Goal: Task Accomplishment & Management: Use online tool/utility

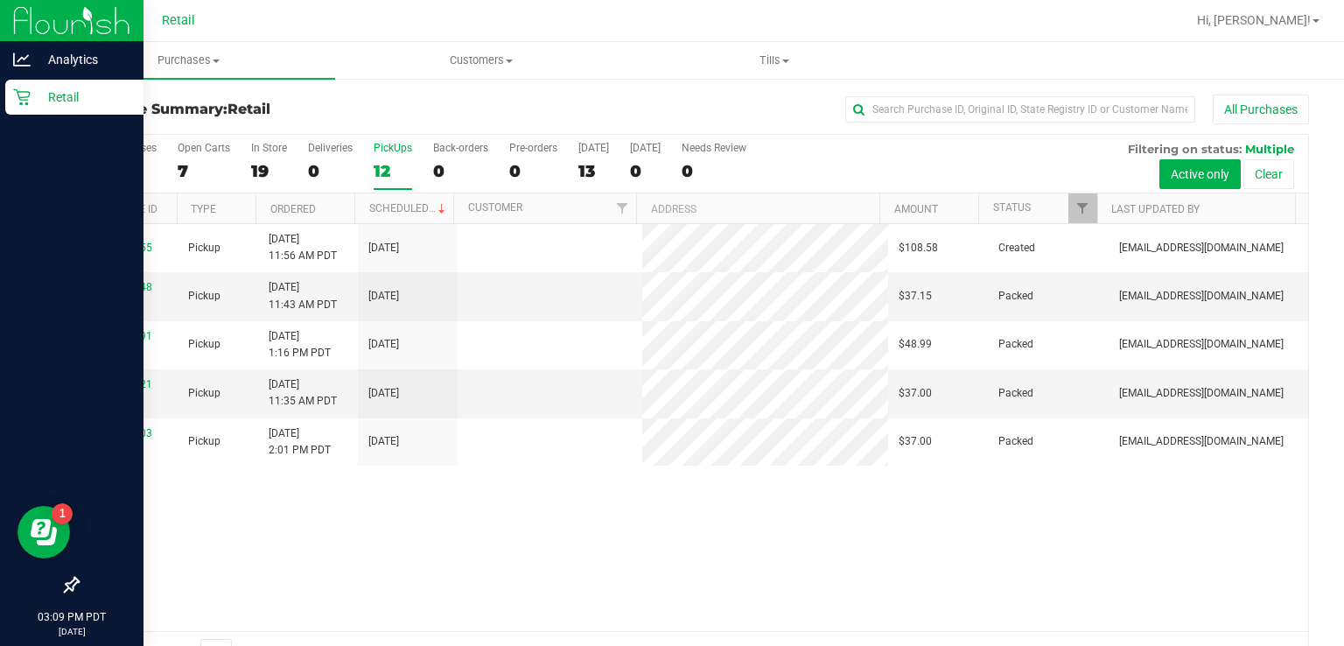
click at [9, 110] on div "Retail" at bounding box center [74, 97] width 138 height 35
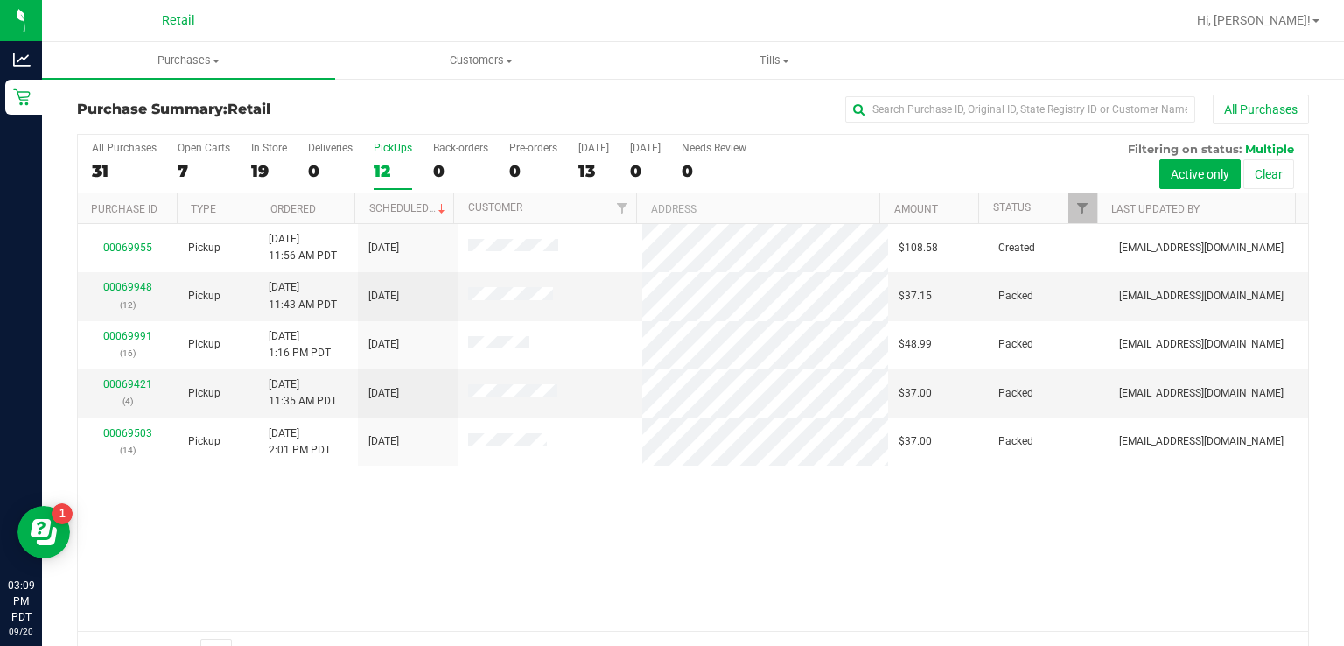
click at [394, 143] on div "PickUps" at bounding box center [393, 148] width 38 height 12
click at [0, 0] on input "PickUps 12" at bounding box center [0, 0] width 0 height 0
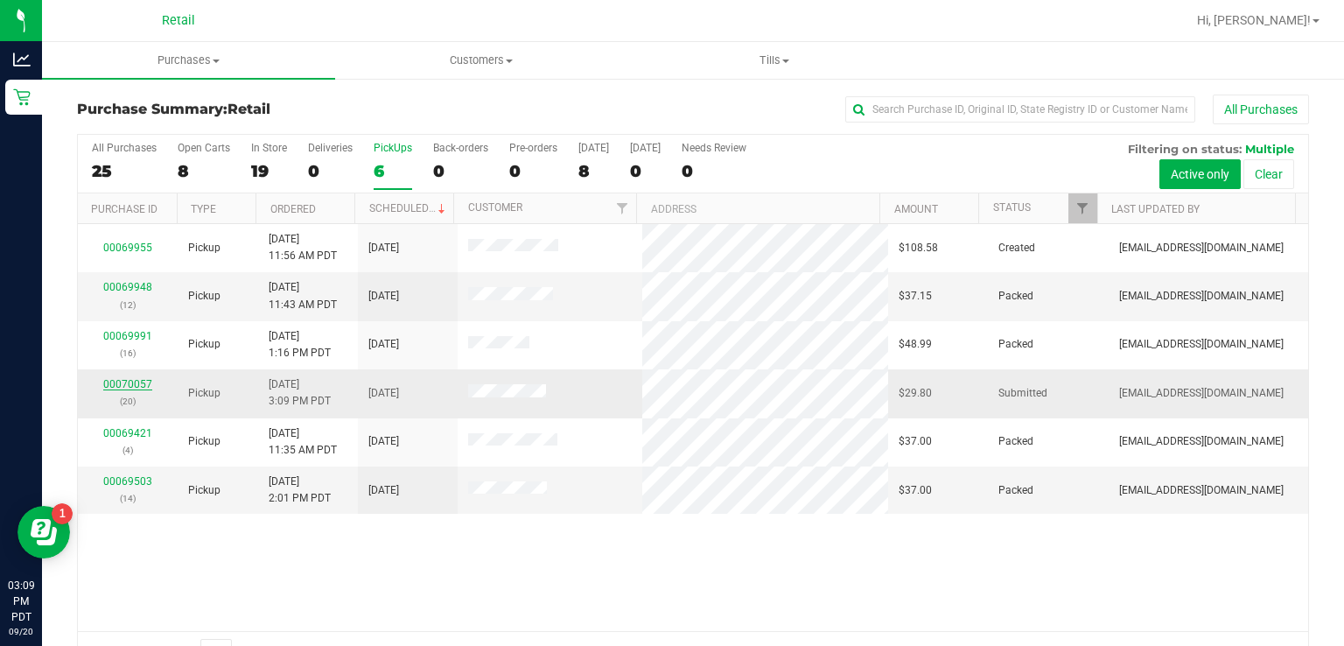
click at [143, 381] on link "00070057" at bounding box center [127, 384] width 49 height 12
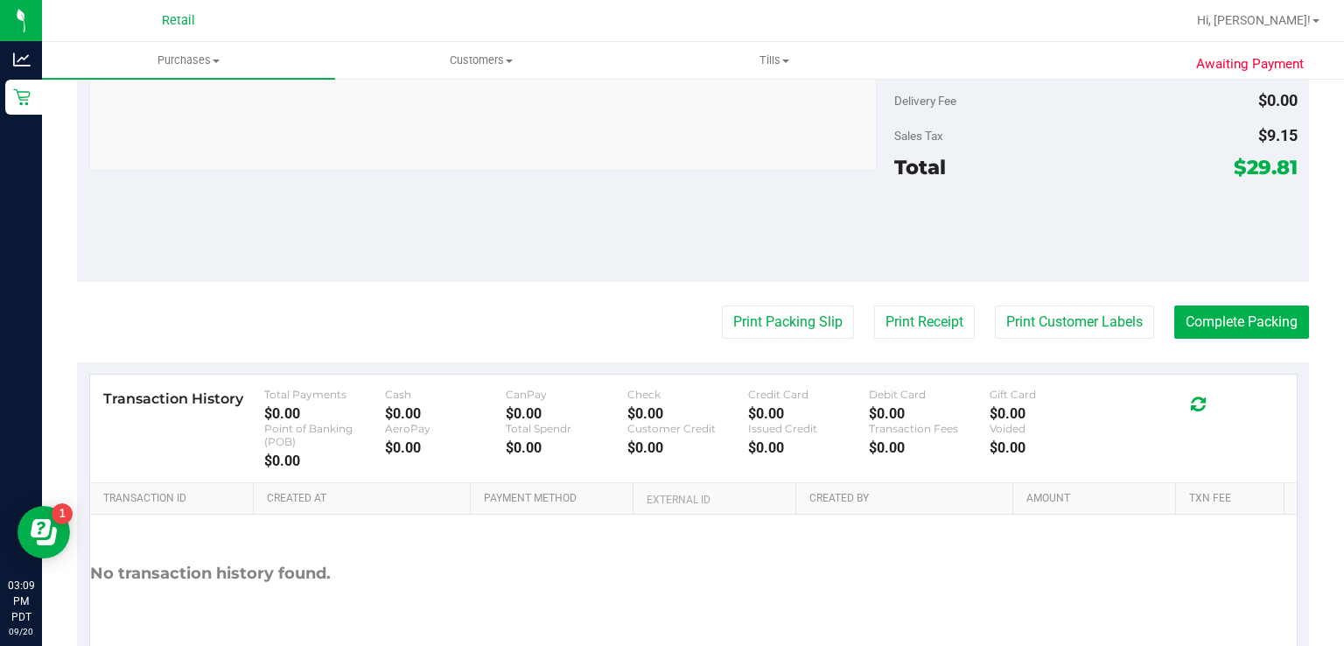
scroll to position [675, 0]
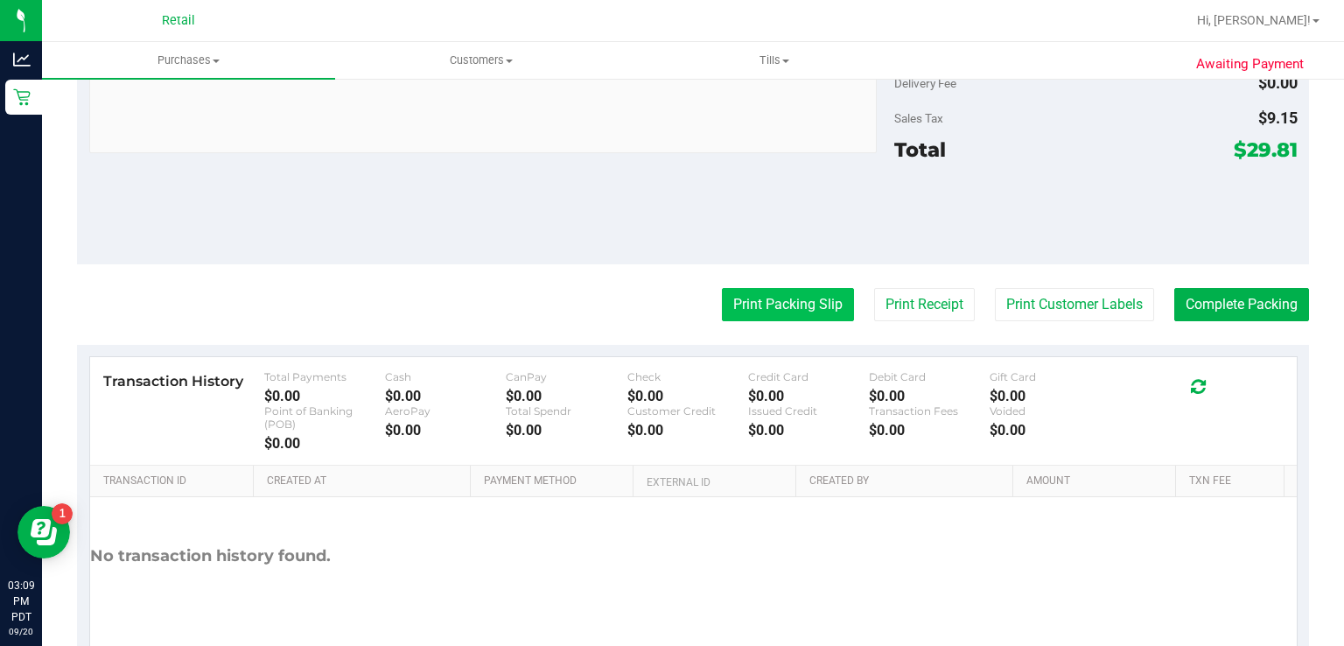
click at [745, 301] on button "Print Packing Slip" at bounding box center [788, 304] width 132 height 33
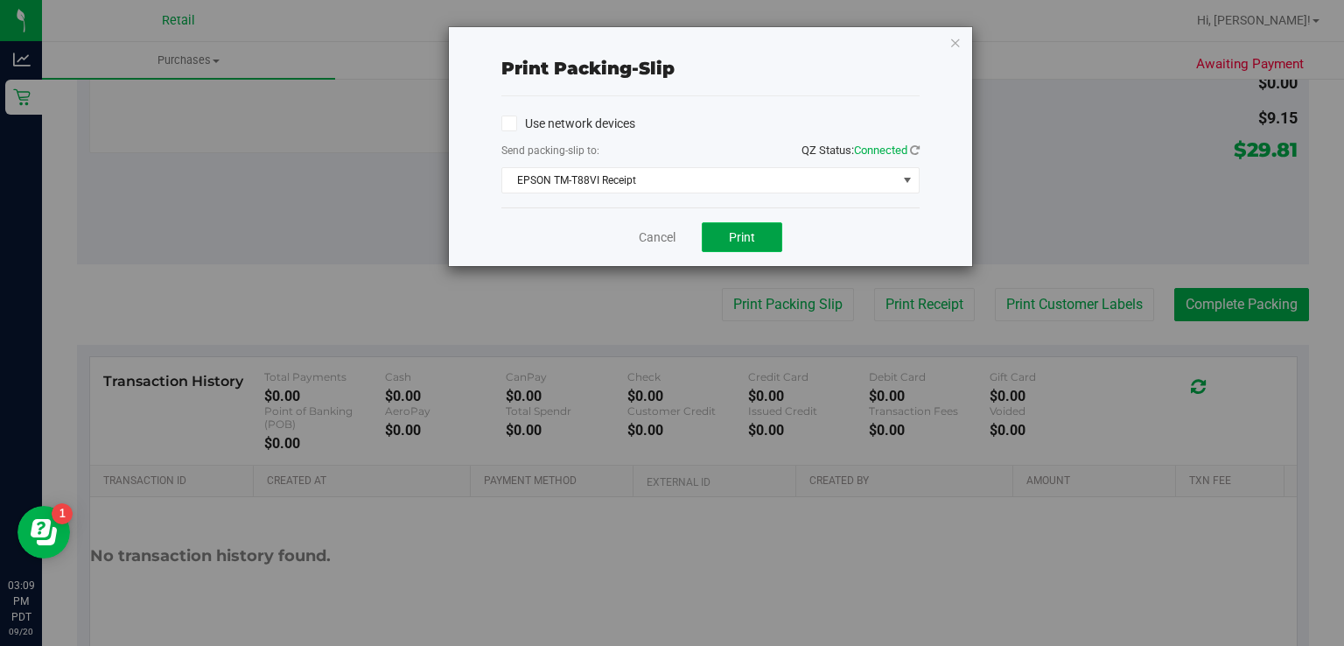
click at [745, 248] on button "Print" at bounding box center [742, 237] width 80 height 30
click at [659, 240] on link "Cancel" at bounding box center [657, 237] width 37 height 18
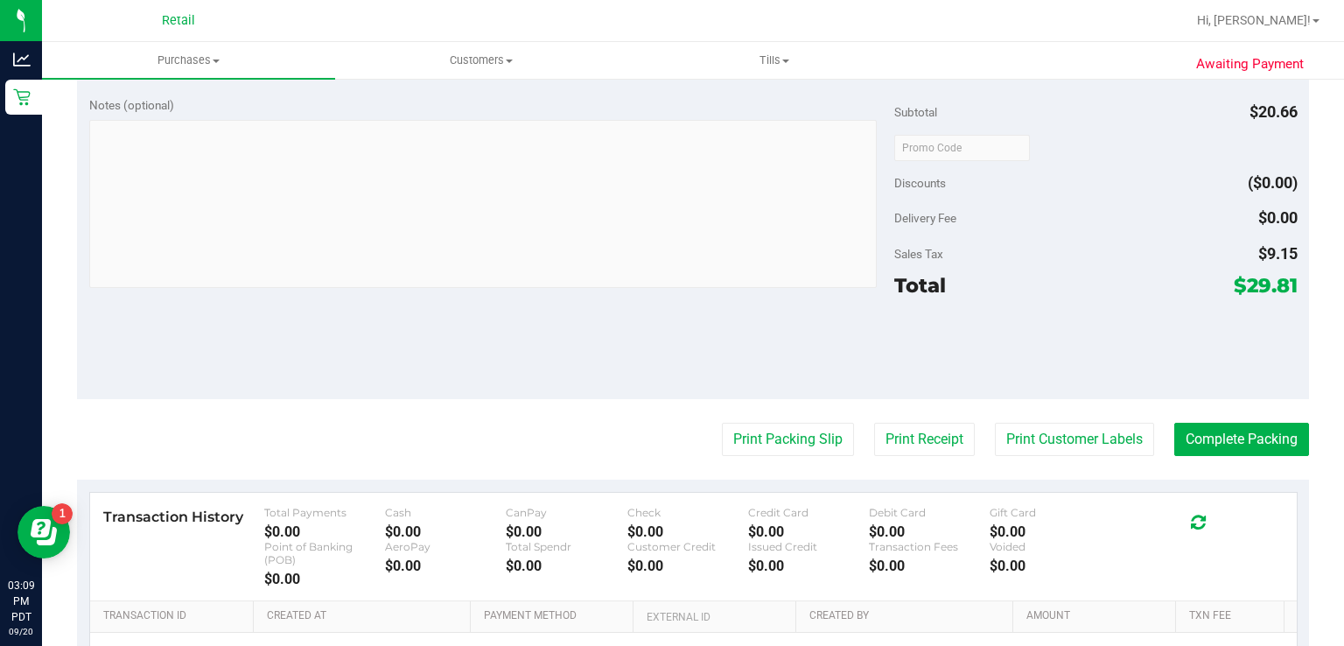
scroll to position [595, 0]
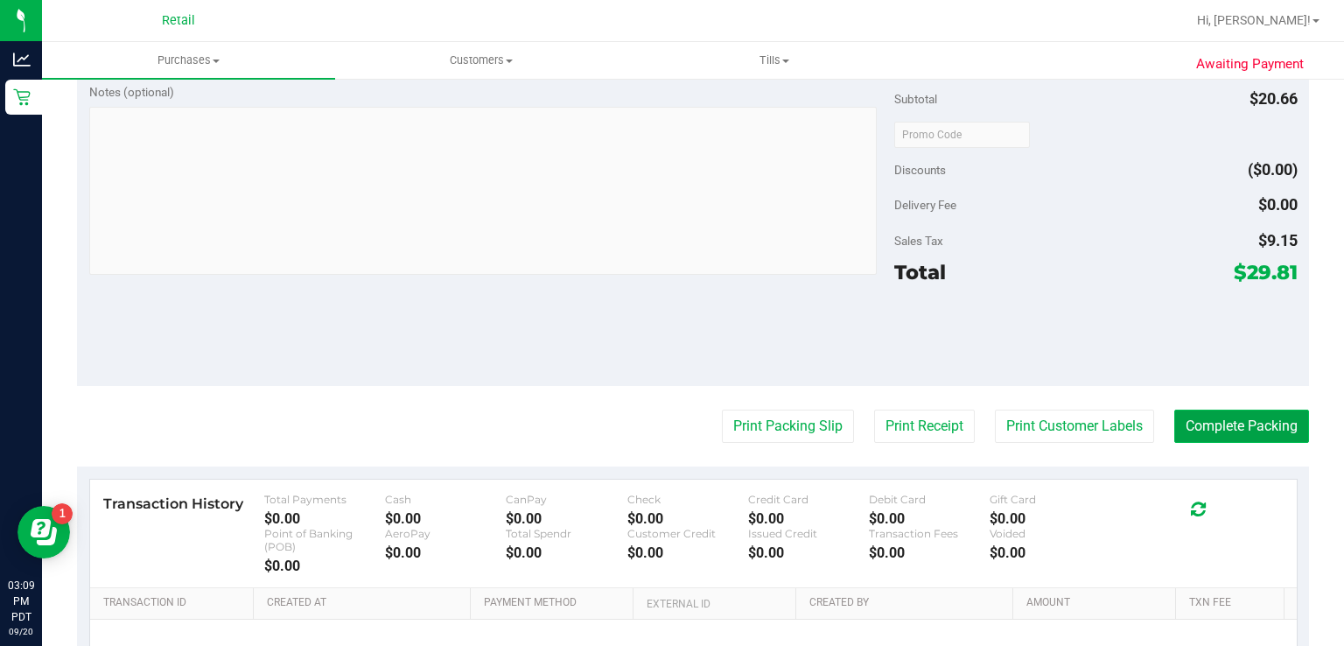
click at [1231, 426] on button "Complete Packing" at bounding box center [1241, 425] width 135 height 33
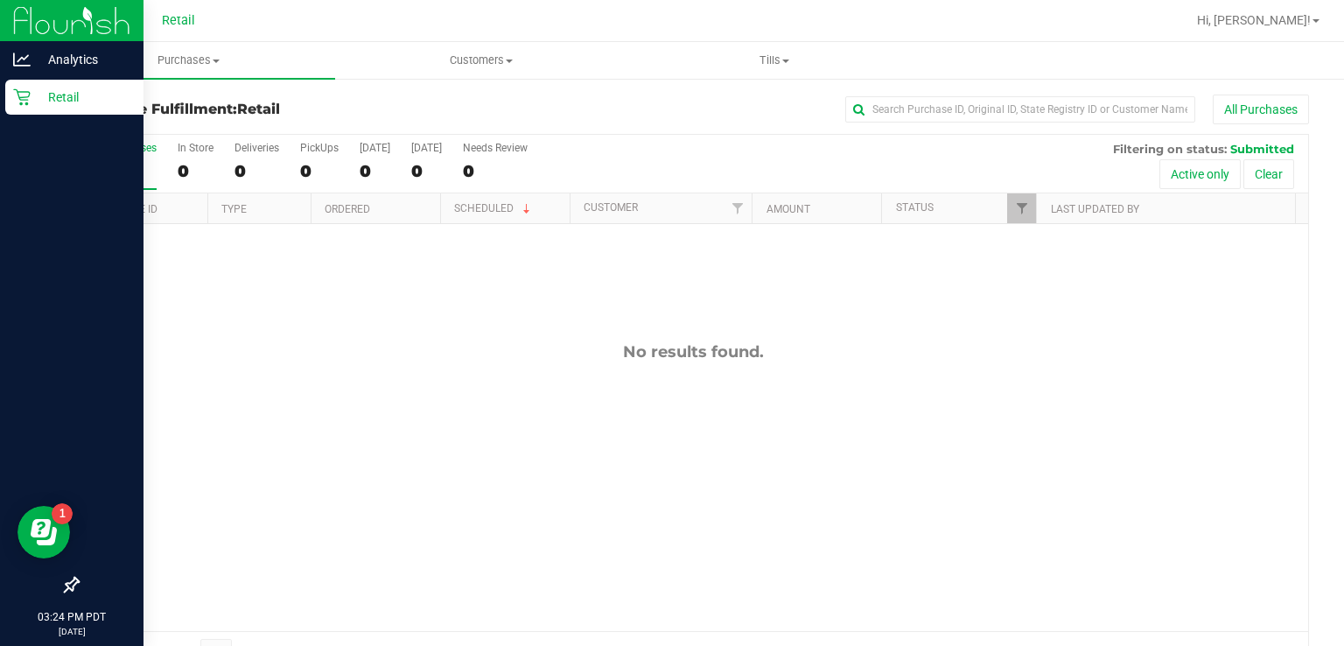
click at [11, 110] on div "Retail" at bounding box center [74, 97] width 138 height 35
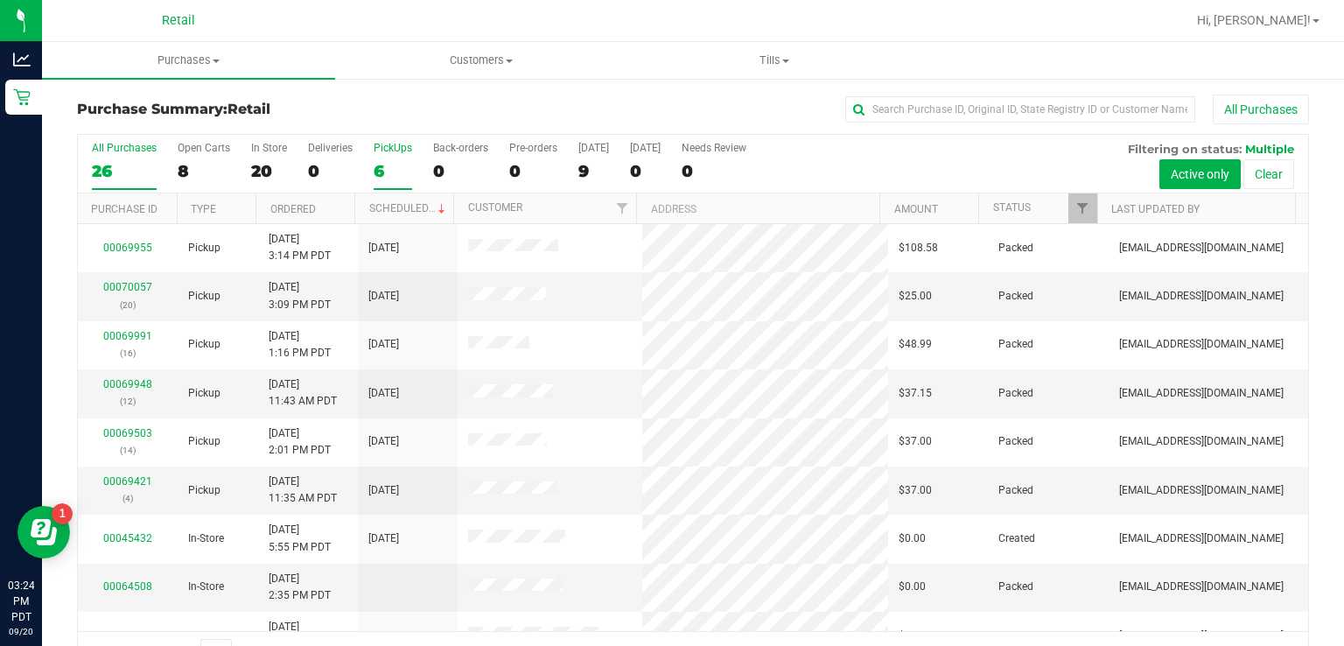
click at [388, 147] on div "PickUps" at bounding box center [393, 148] width 38 height 12
click at [0, 0] on input "PickUps 6" at bounding box center [0, 0] width 0 height 0
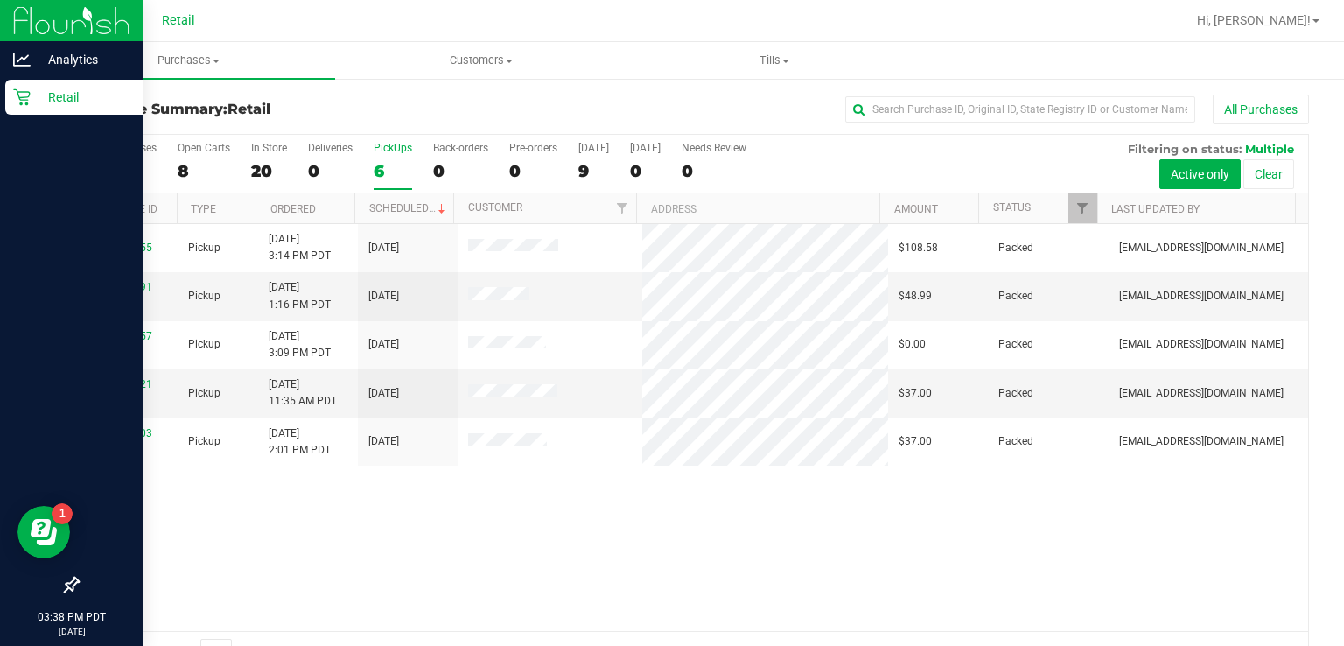
click at [33, 97] on p "Retail" at bounding box center [83, 97] width 105 height 21
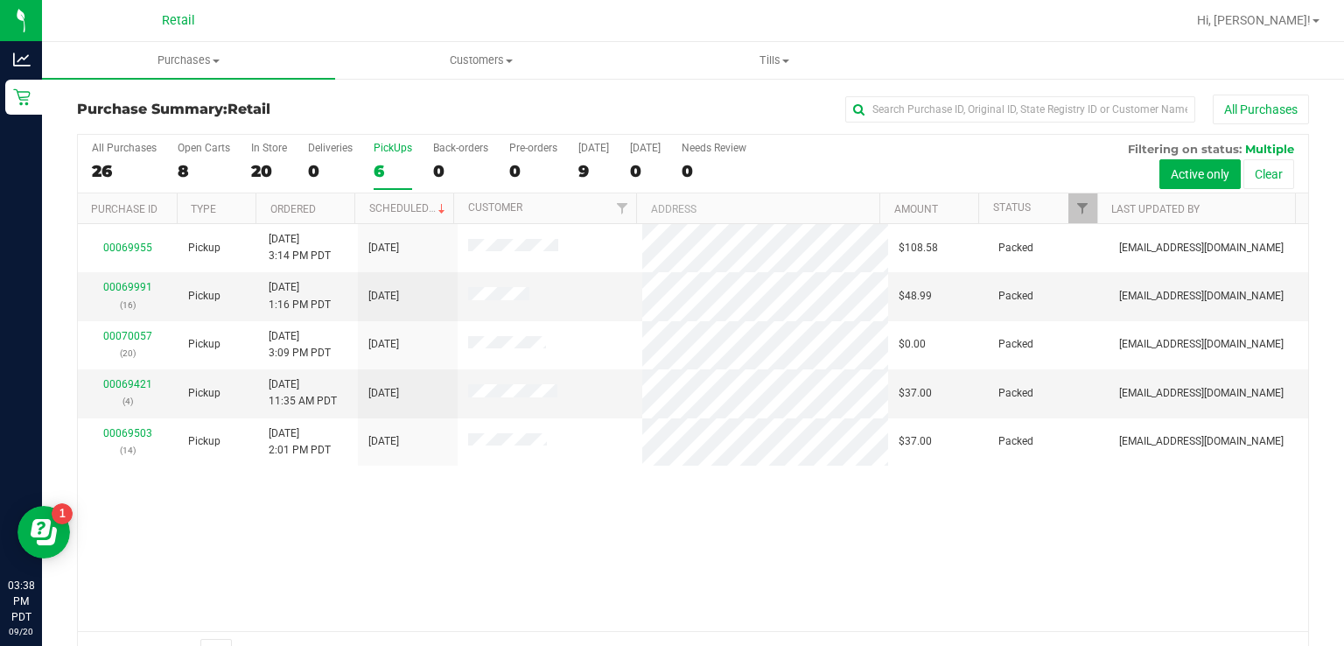
click at [384, 142] on div "PickUps" at bounding box center [393, 148] width 38 height 12
click at [0, 0] on input "PickUps 6" at bounding box center [0, 0] width 0 height 0
click at [1311, 16] on link "Hi, [PERSON_NAME]!" at bounding box center [1258, 20] width 136 height 18
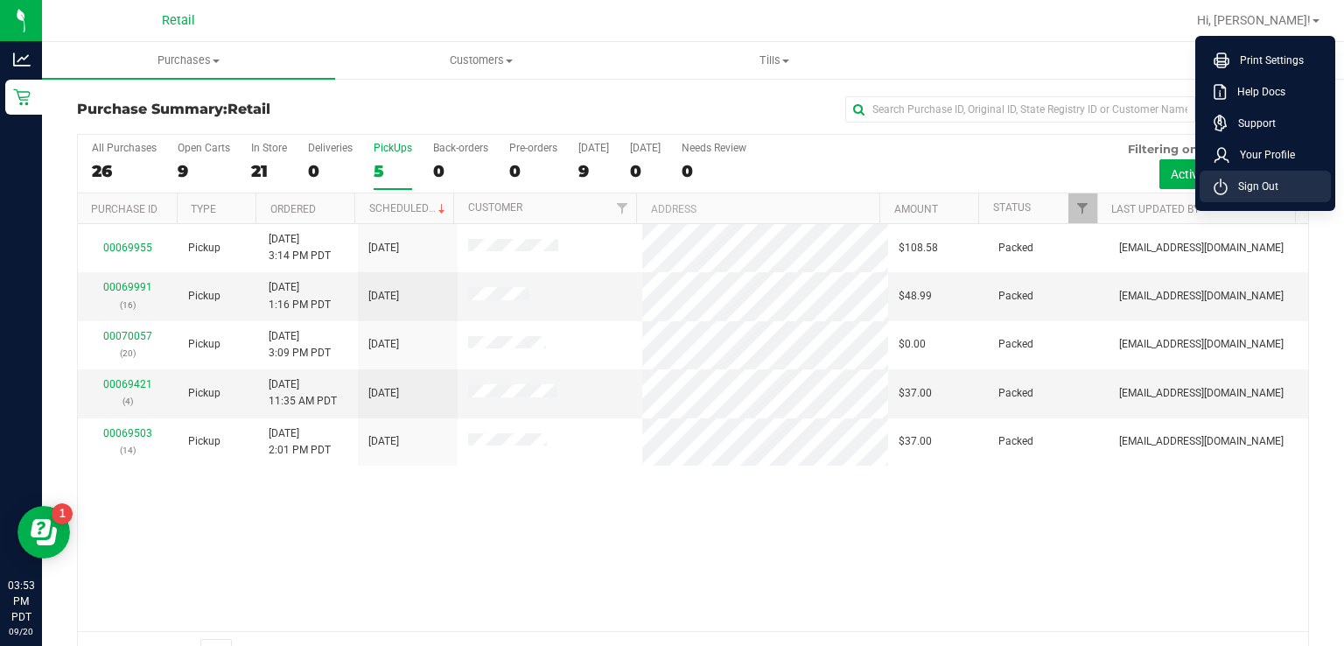
click at [1253, 197] on li "Sign Out" at bounding box center [1264, 186] width 131 height 31
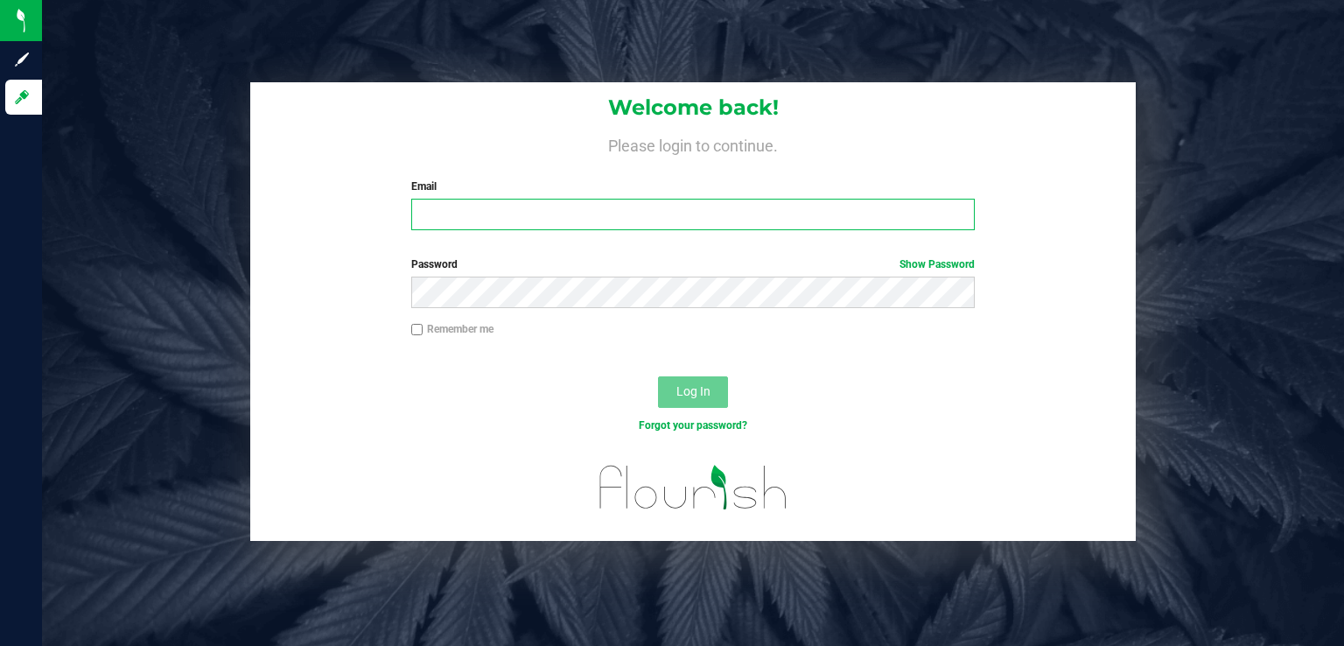
click at [756, 208] on input "Email" at bounding box center [693, 214] width 564 height 31
type input "[EMAIL_ADDRESS][DOMAIN_NAME]"
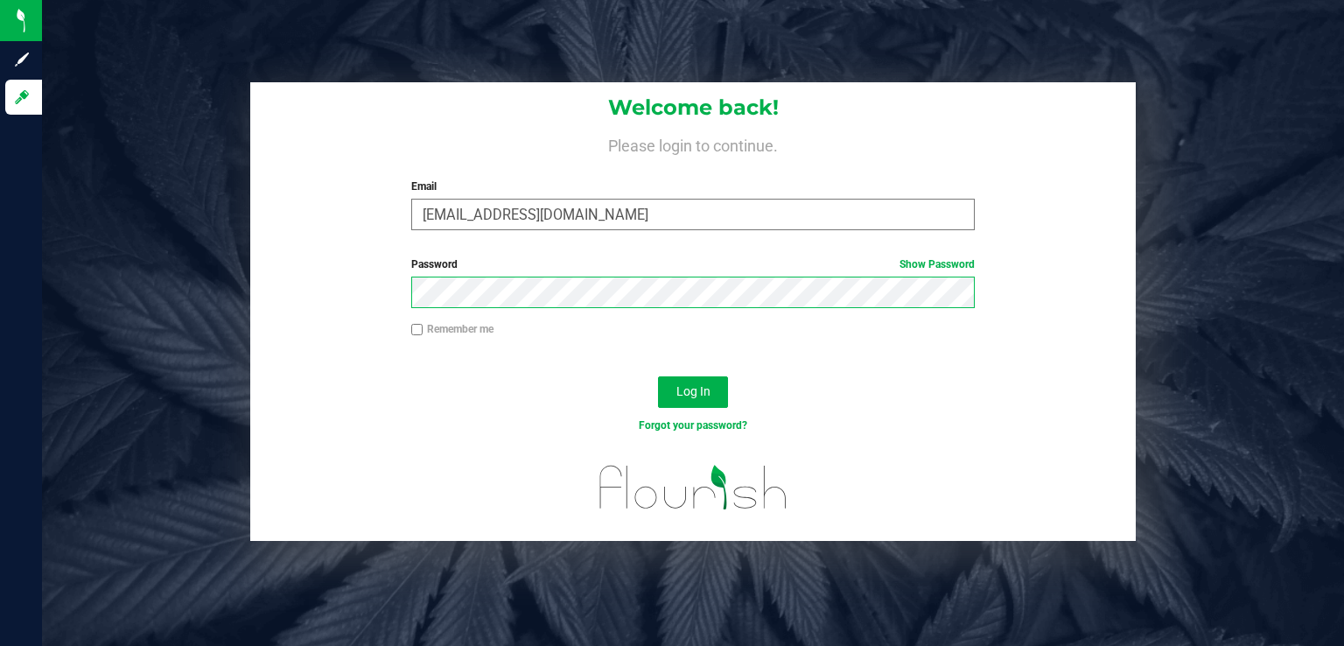
click at [658, 376] on button "Log In" at bounding box center [693, 391] width 70 height 31
